Goal: Find specific page/section: Find specific page/section

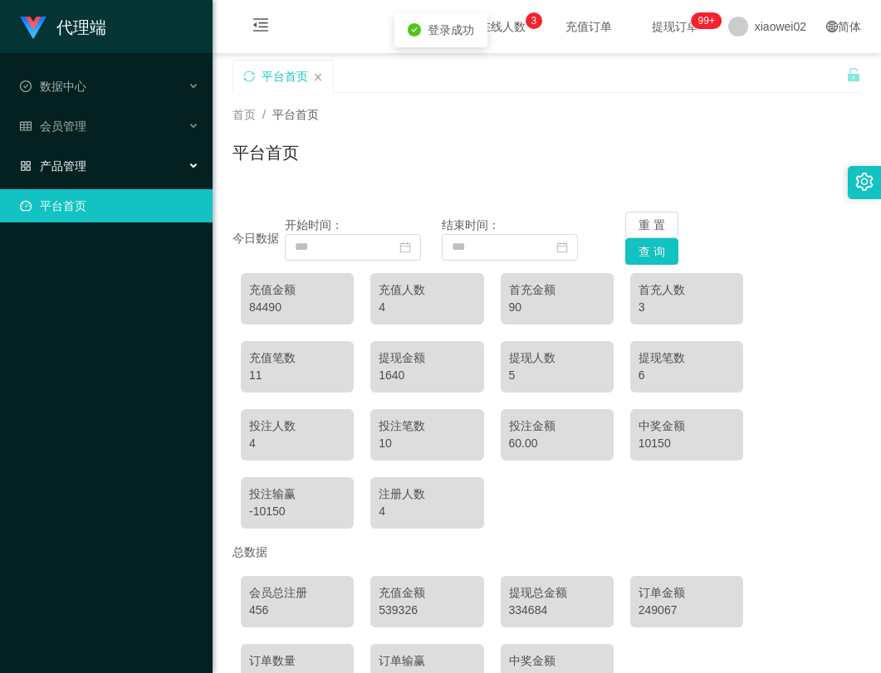
click at [71, 160] on span "产品管理" at bounding box center [53, 165] width 66 height 13
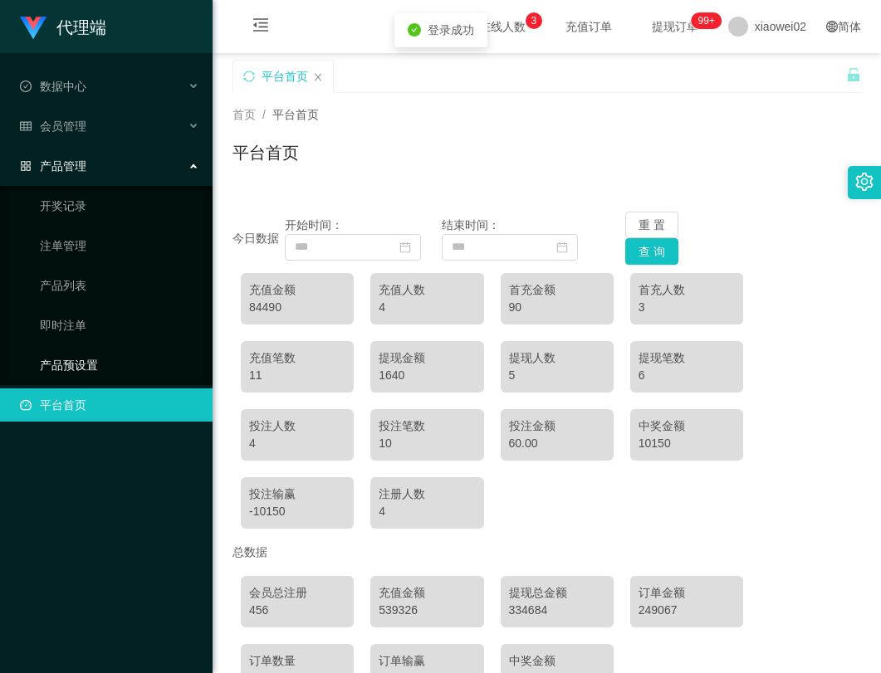
click at [76, 374] on link "产品预设置" at bounding box center [119, 365] width 159 height 33
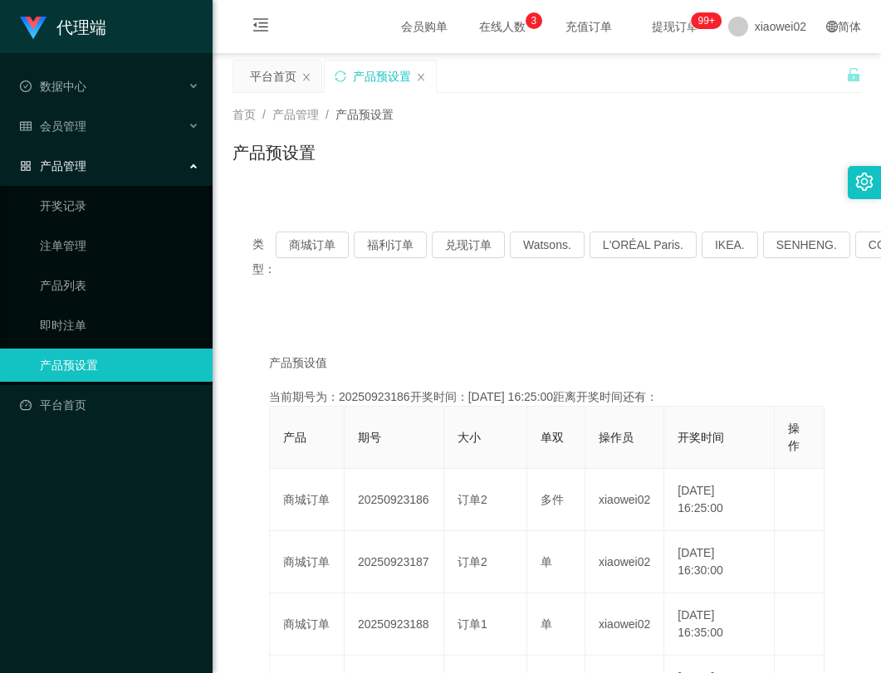
click at [596, 162] on div "产品预设置" at bounding box center [547, 159] width 629 height 38
click at [317, 247] on button "商城订单" at bounding box center [312, 245] width 73 height 27
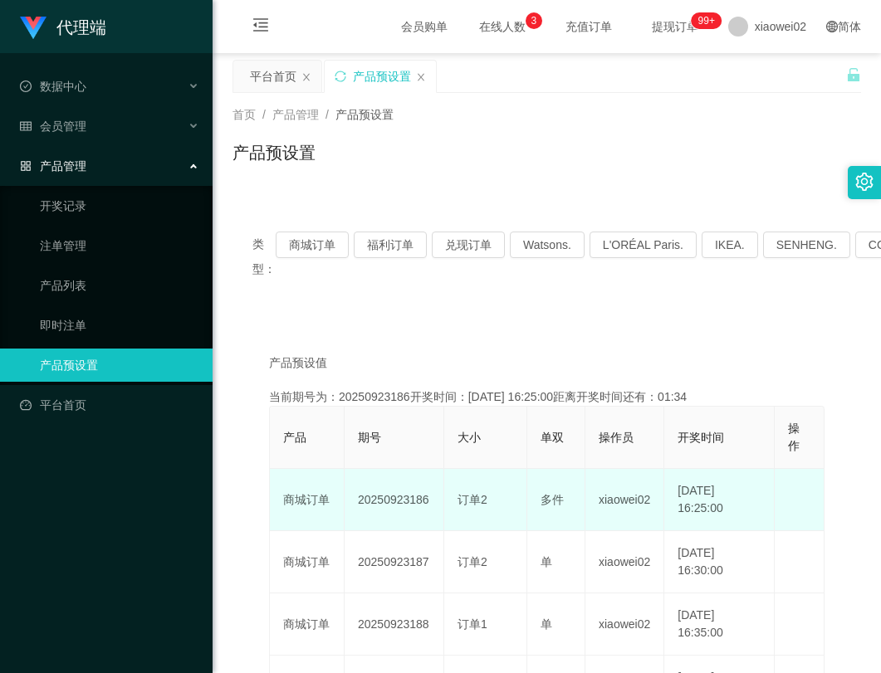
click at [423, 502] on td "20250923186" at bounding box center [395, 500] width 100 height 62
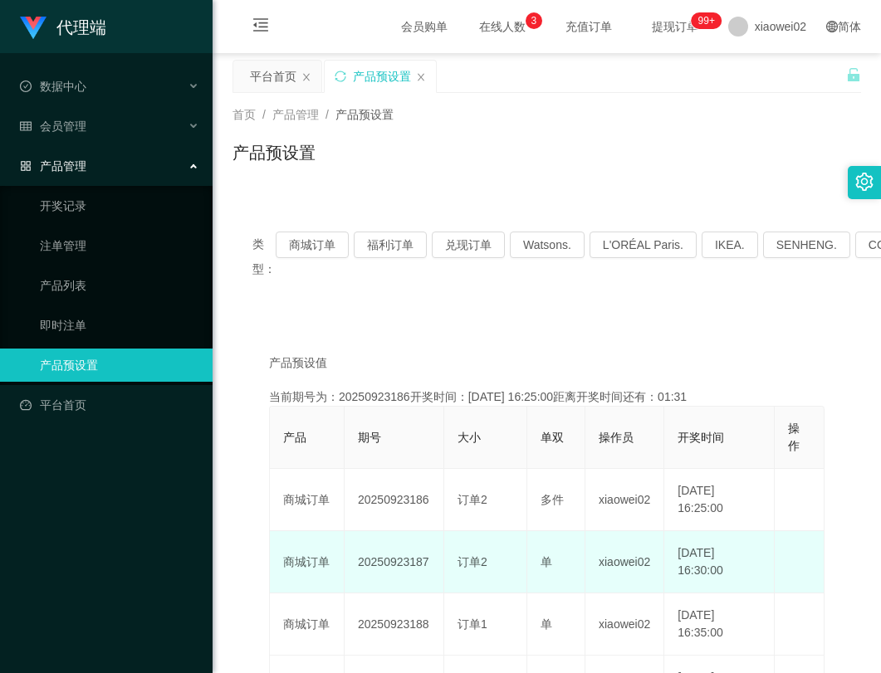
click at [414, 561] on td "20250923187" at bounding box center [395, 562] width 100 height 62
copy td "20250923187"
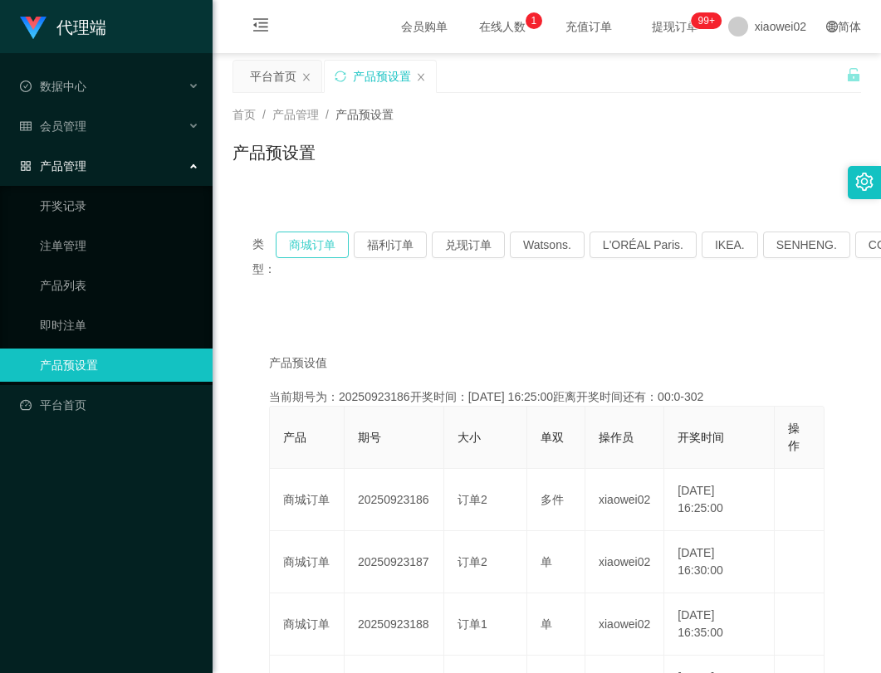
click at [333, 237] on button "商城订单" at bounding box center [312, 245] width 73 height 27
